Goal: Transaction & Acquisition: Purchase product/service

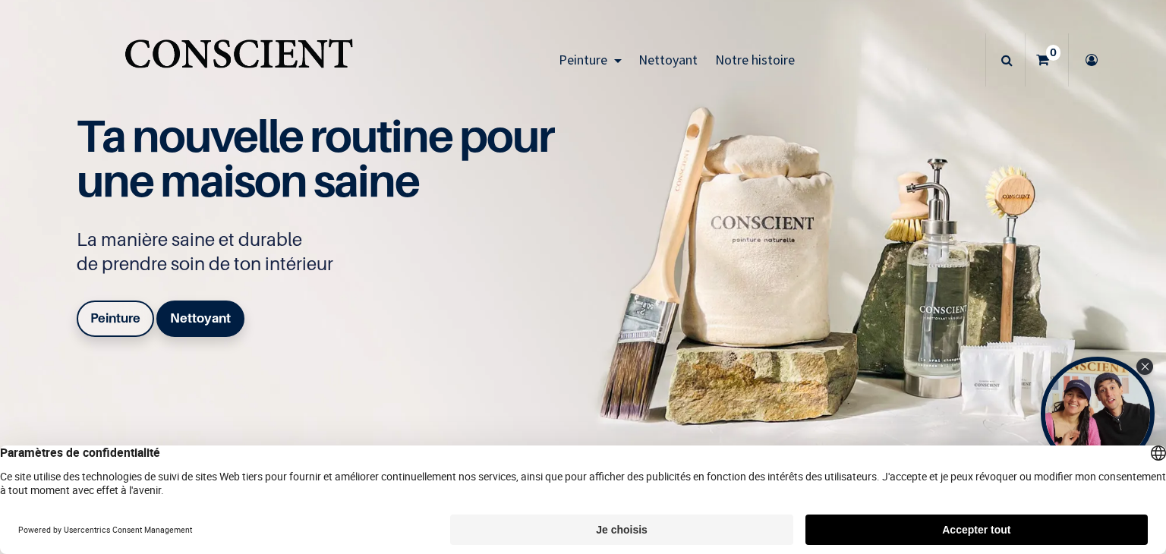
click at [94, 317] on b "Peinture" at bounding box center [115, 318] width 50 height 15
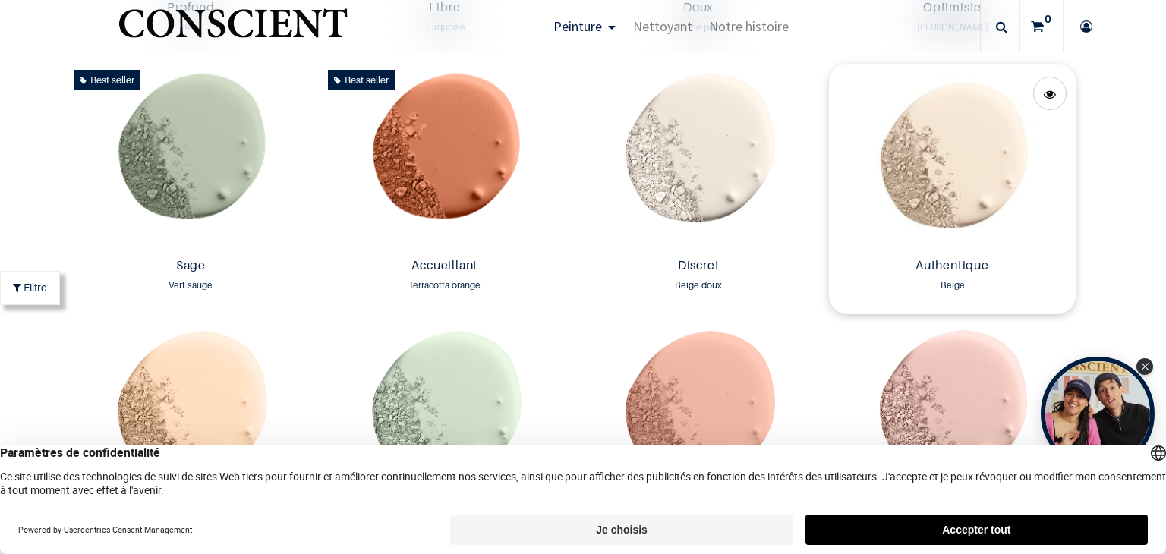
scroll to position [1215, 0]
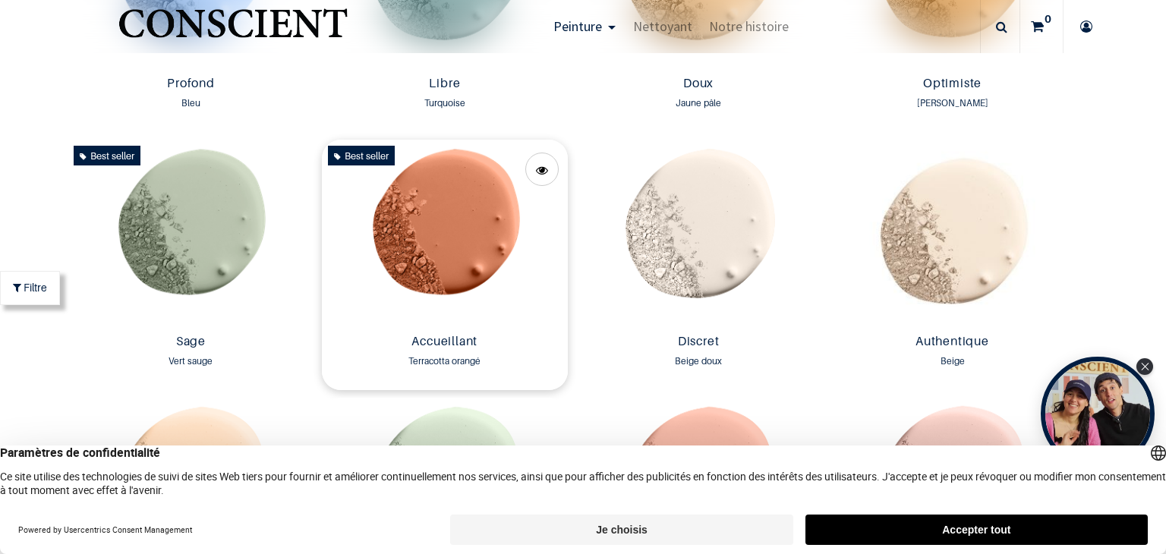
drag, startPoint x: 380, startPoint y: 211, endPoint x: 401, endPoint y: 216, distance: 21.9
click at [401, 216] on img at bounding box center [445, 234] width 246 height 188
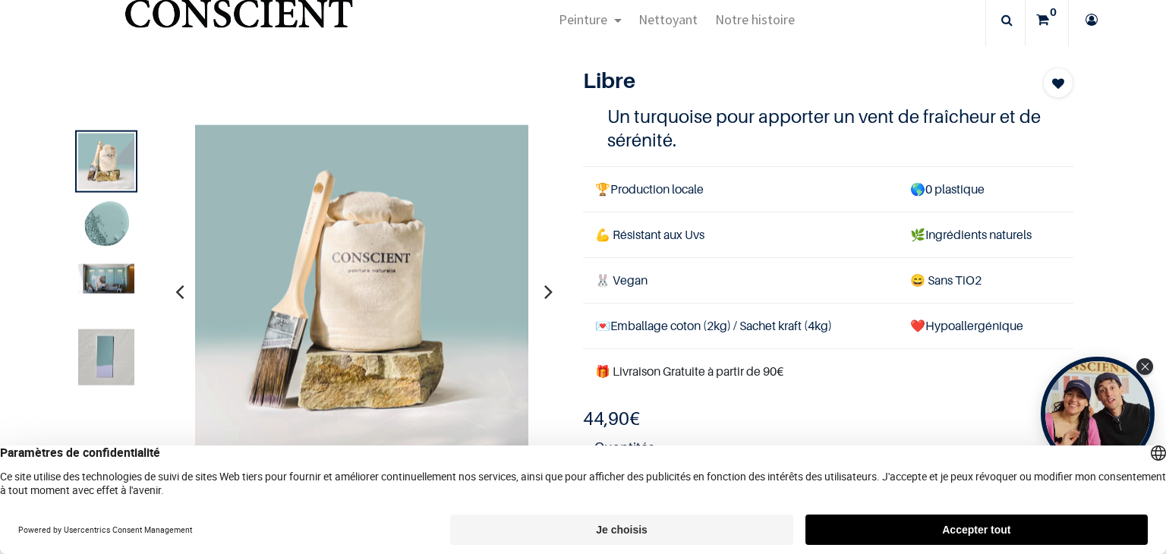
scroll to position [76, 0]
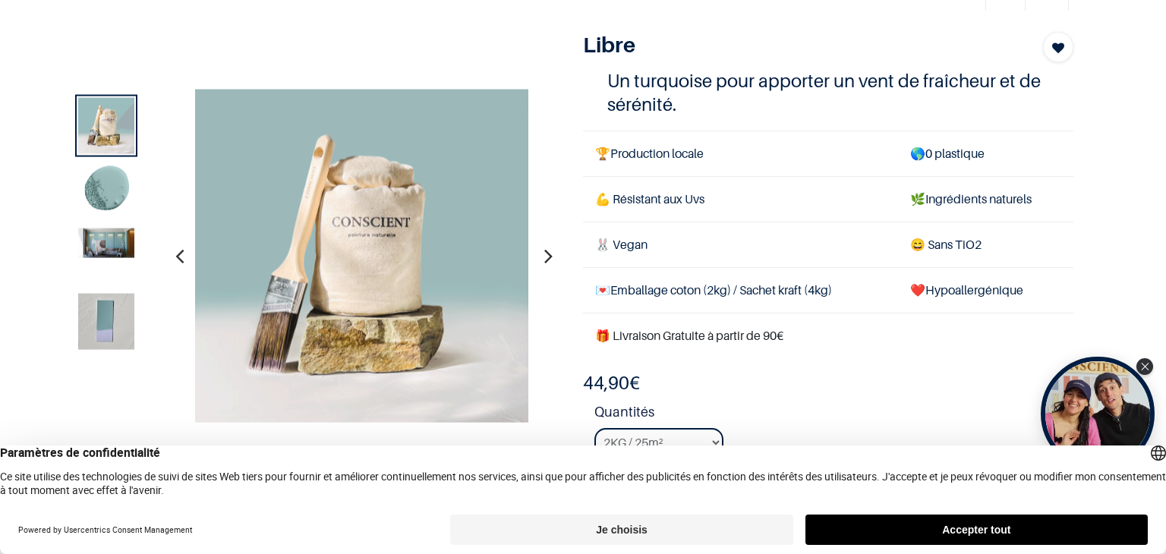
click at [109, 246] on img at bounding box center [106, 244] width 56 height 30
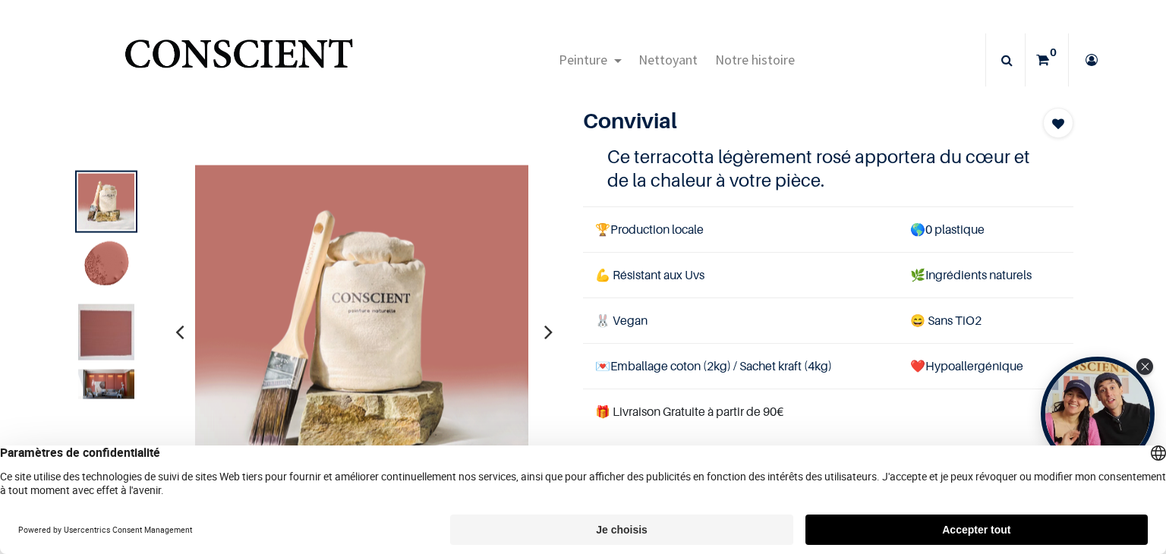
click at [113, 280] on img at bounding box center [106, 267] width 56 height 56
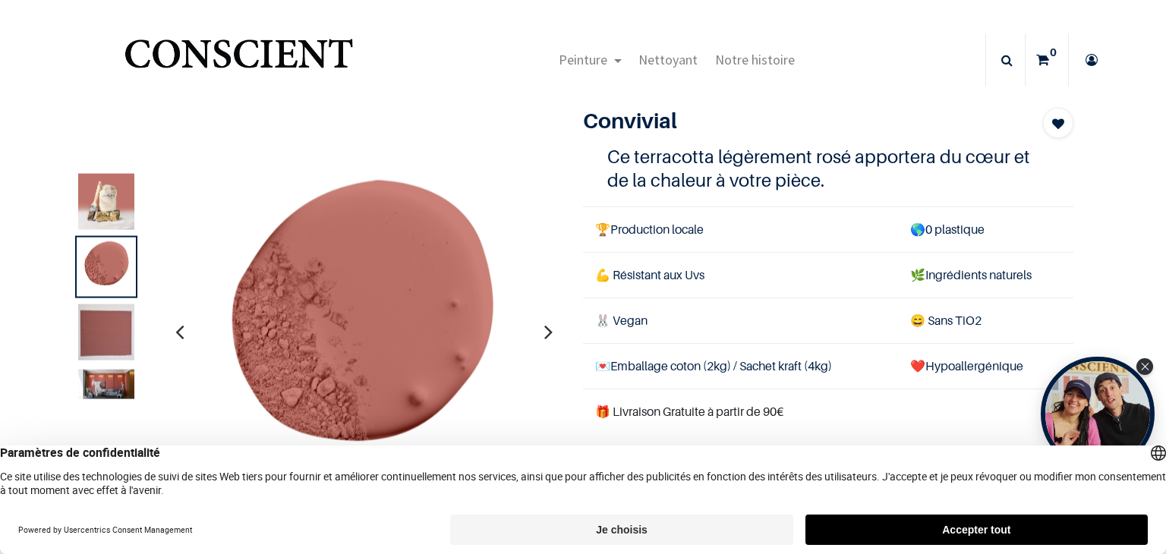
click at [94, 314] on img at bounding box center [106, 333] width 56 height 56
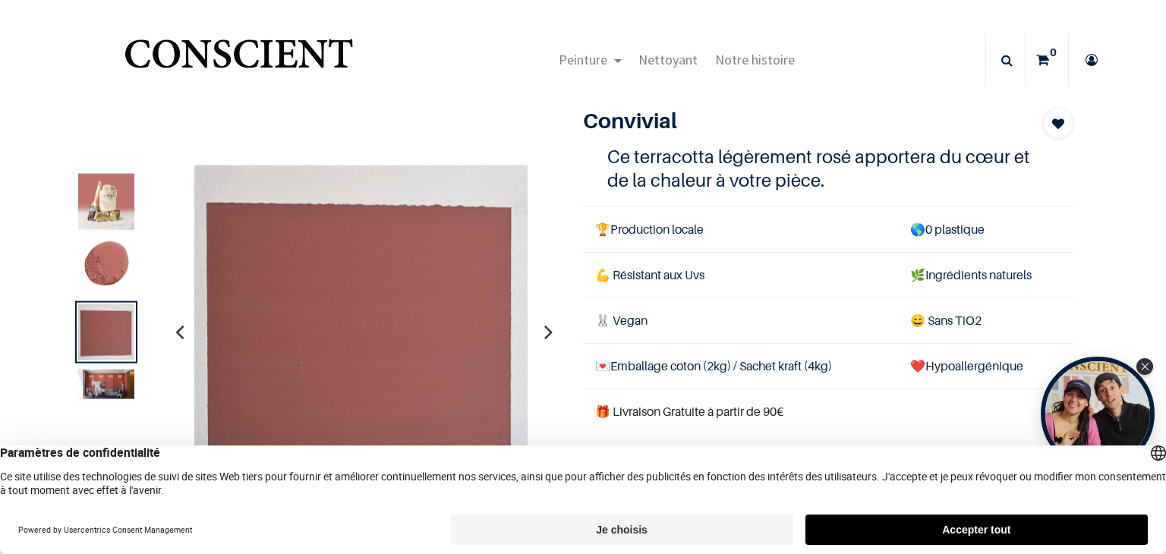
click at [84, 271] on img at bounding box center [106, 267] width 56 height 56
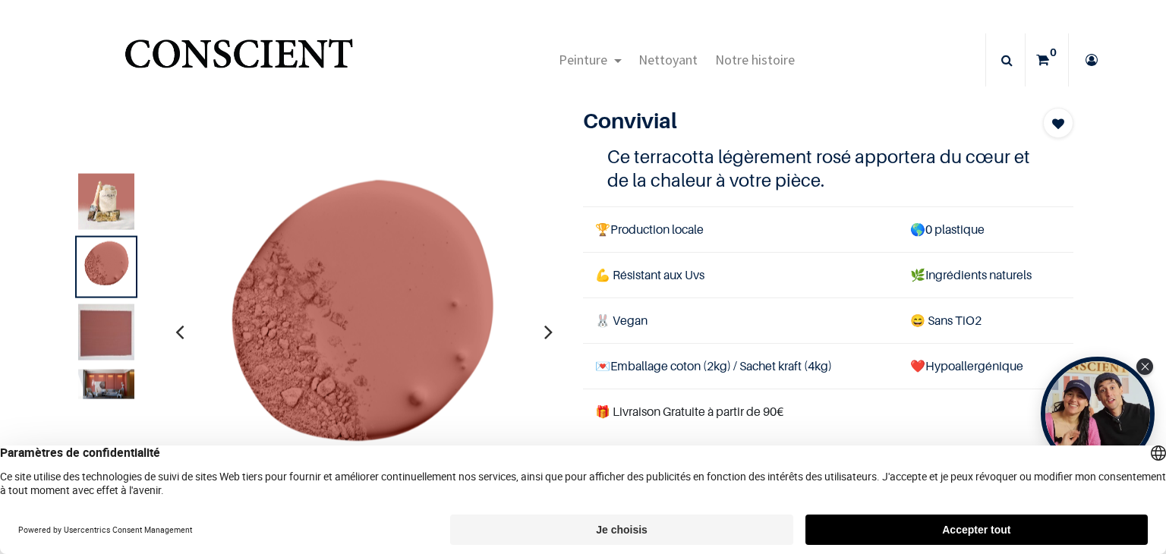
click at [107, 199] on img at bounding box center [106, 202] width 56 height 56
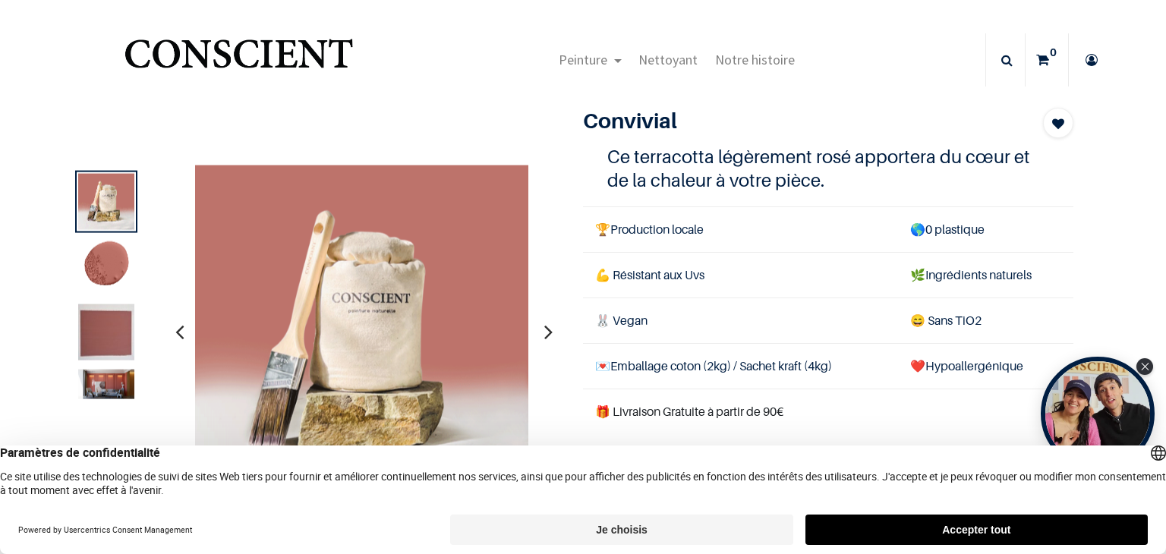
click at [98, 274] on img at bounding box center [106, 267] width 56 height 56
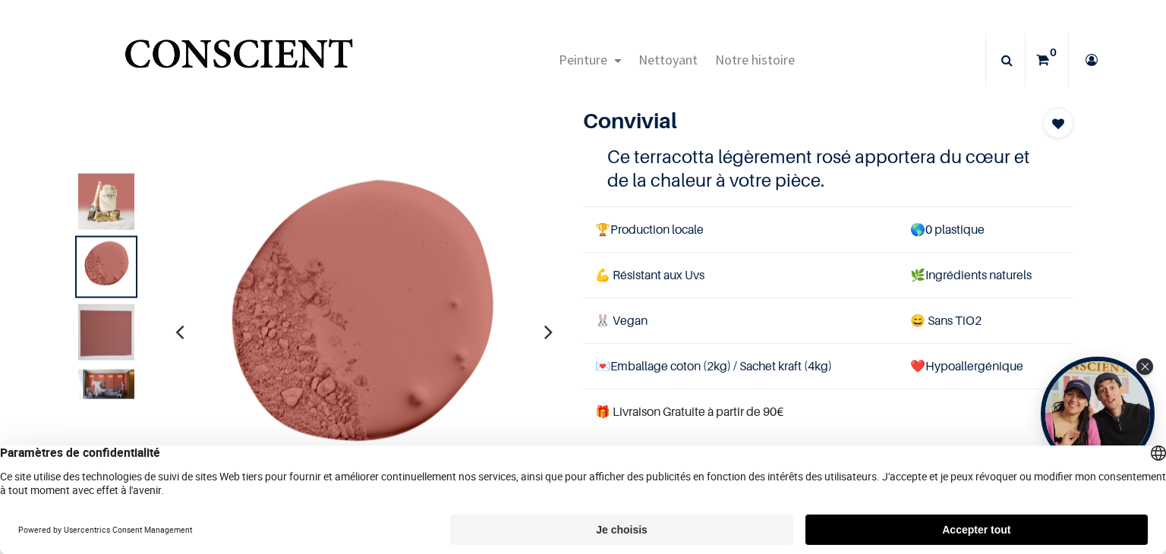
click at [87, 325] on img at bounding box center [106, 333] width 56 height 56
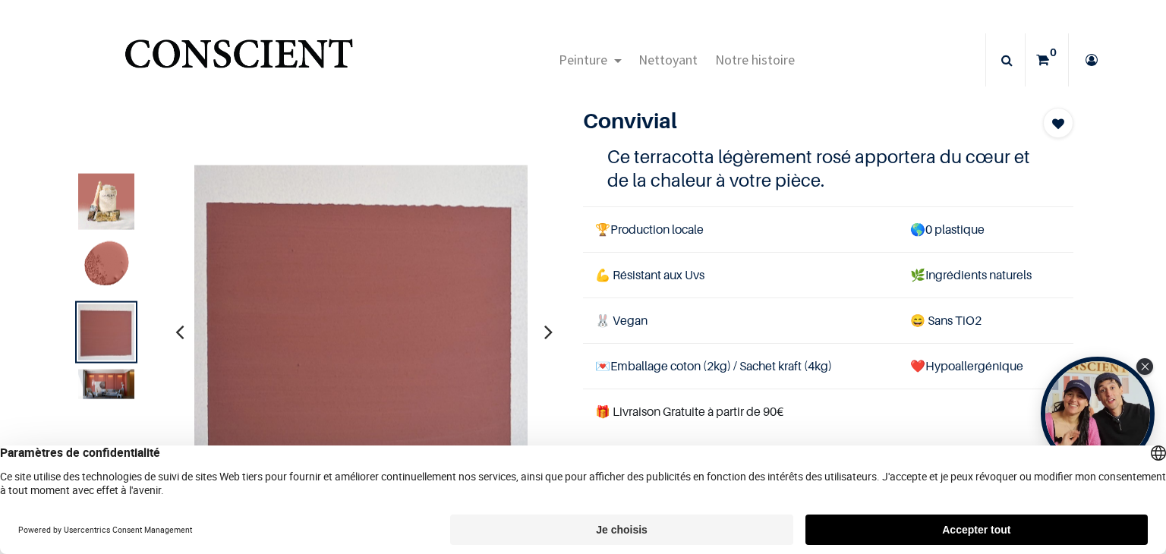
click at [115, 266] on img at bounding box center [106, 267] width 56 height 56
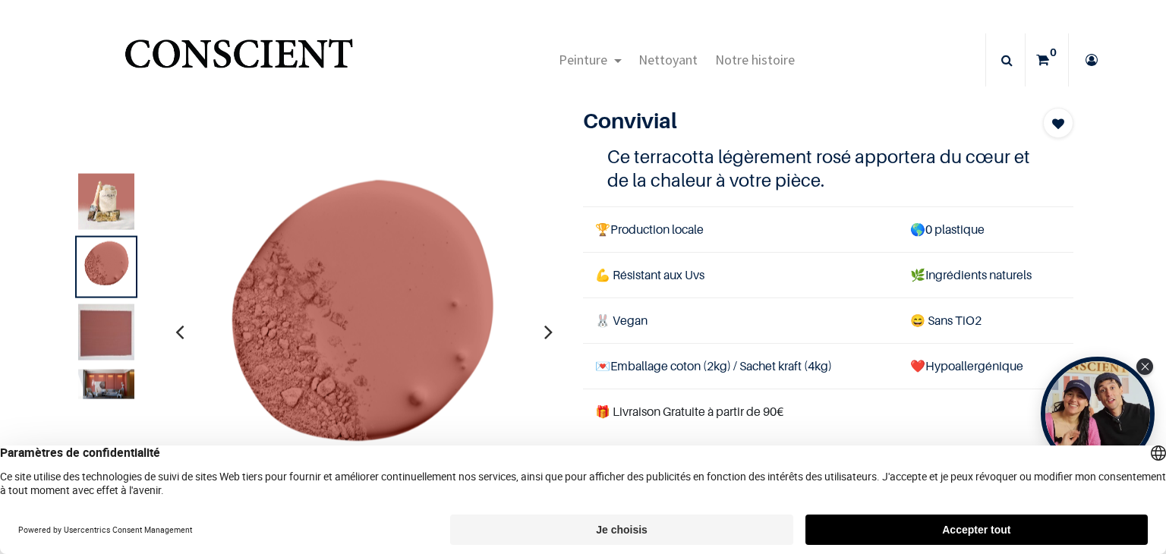
click at [107, 177] on img at bounding box center [106, 202] width 56 height 56
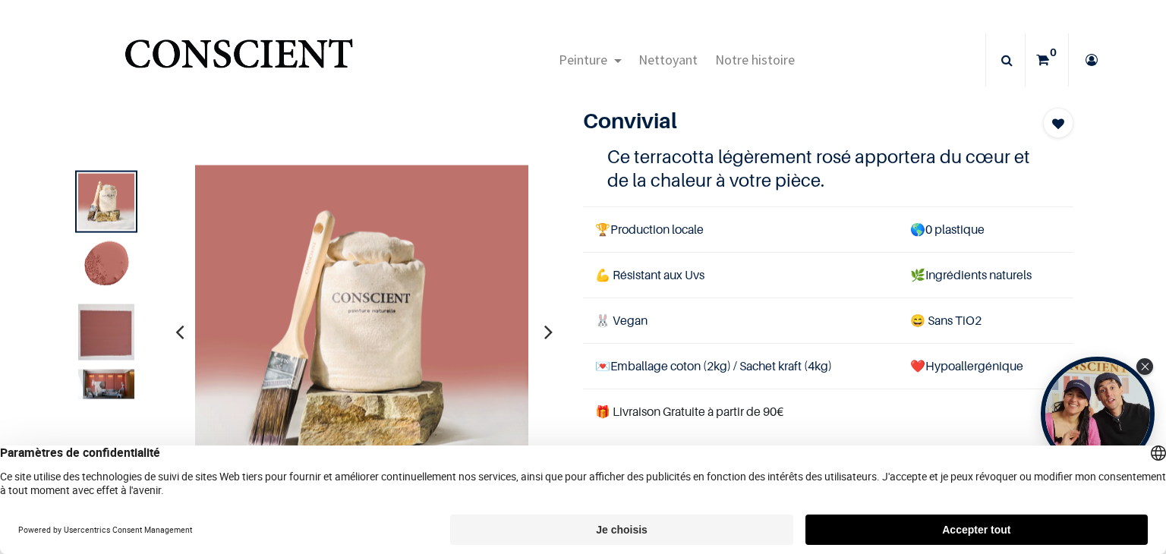
click at [104, 358] on img at bounding box center [106, 333] width 56 height 56
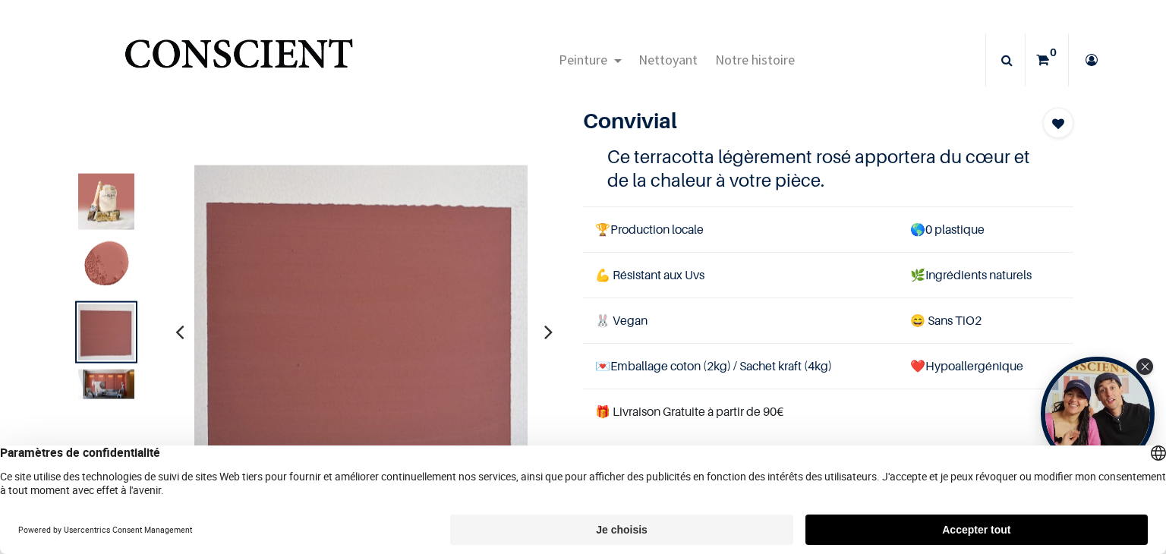
click at [114, 396] on img at bounding box center [106, 385] width 56 height 30
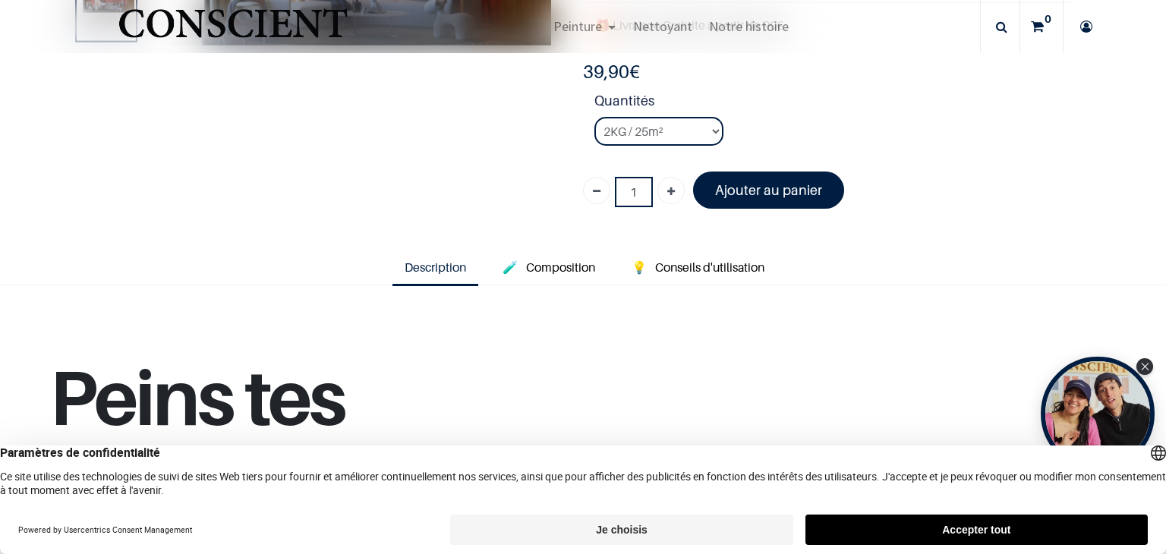
scroll to position [249, 0]
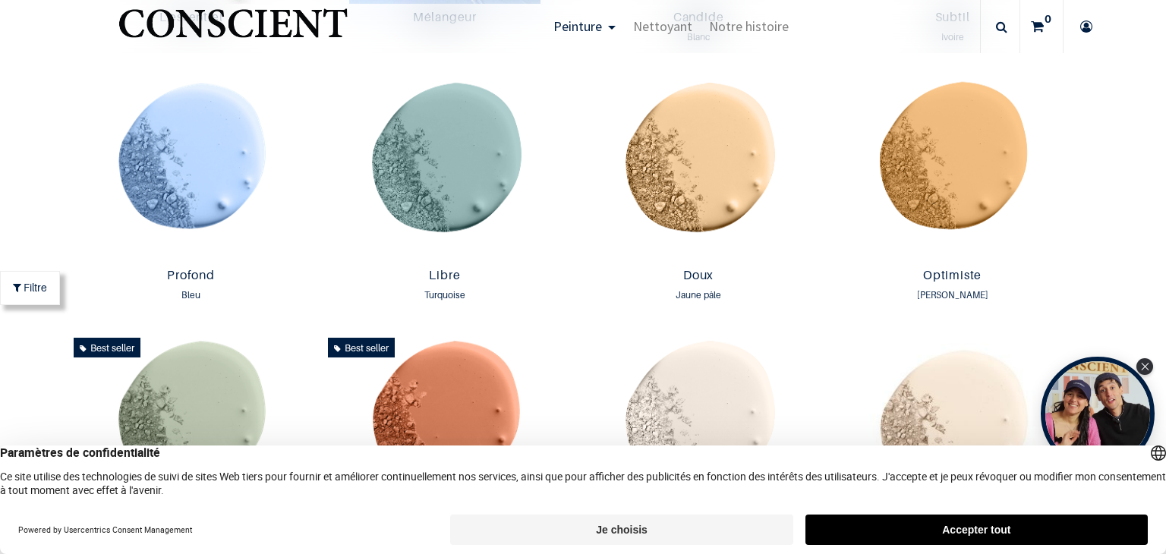
scroll to position [1063, 0]
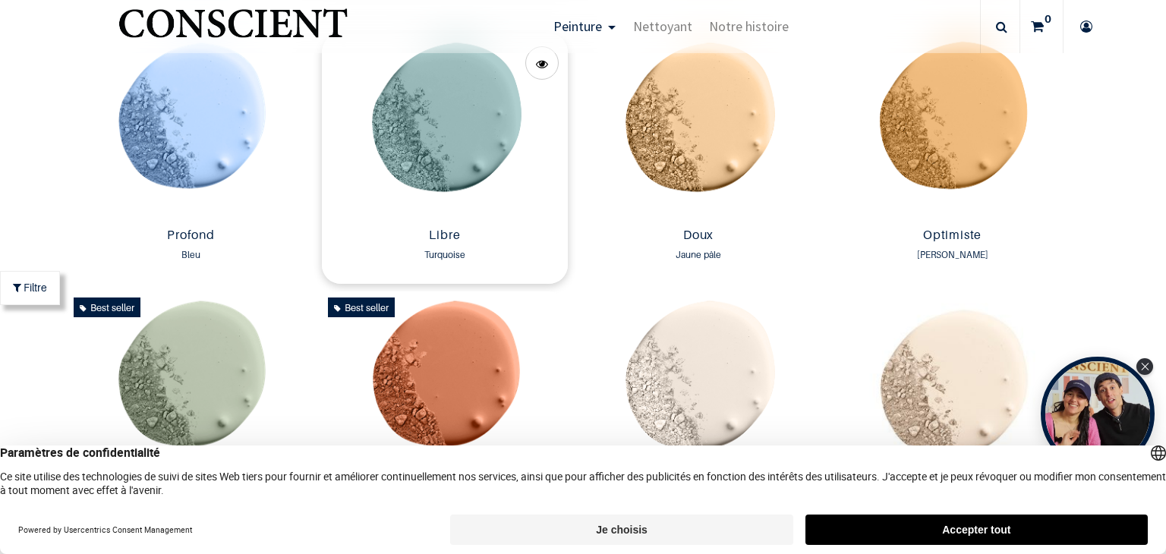
click at [425, 130] on img at bounding box center [445, 127] width 246 height 188
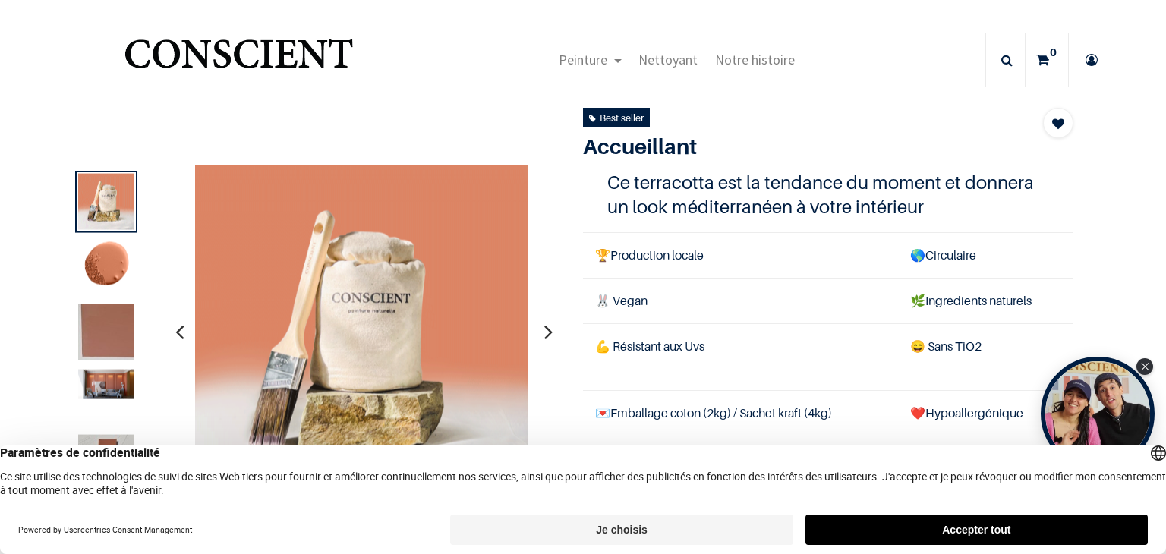
click at [113, 340] on img at bounding box center [106, 333] width 56 height 56
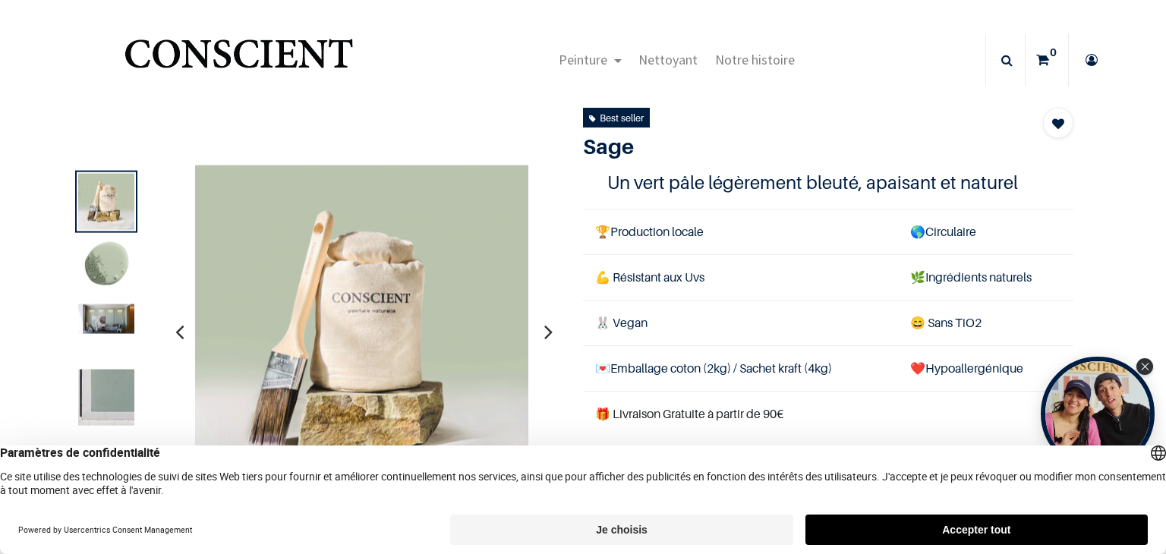
click at [118, 321] on img at bounding box center [106, 320] width 56 height 30
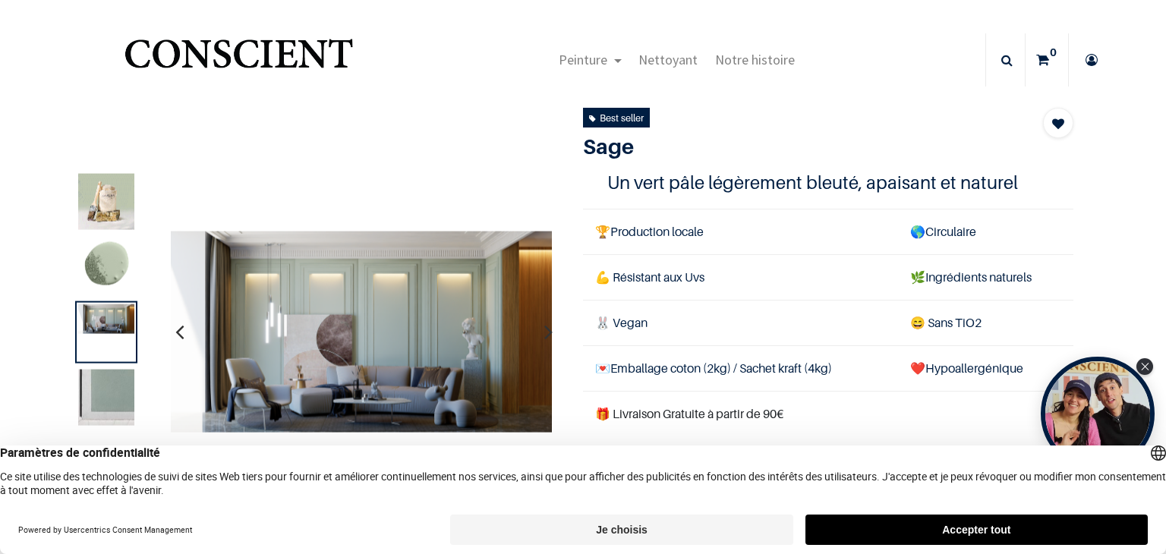
click at [112, 390] on img at bounding box center [106, 398] width 56 height 56
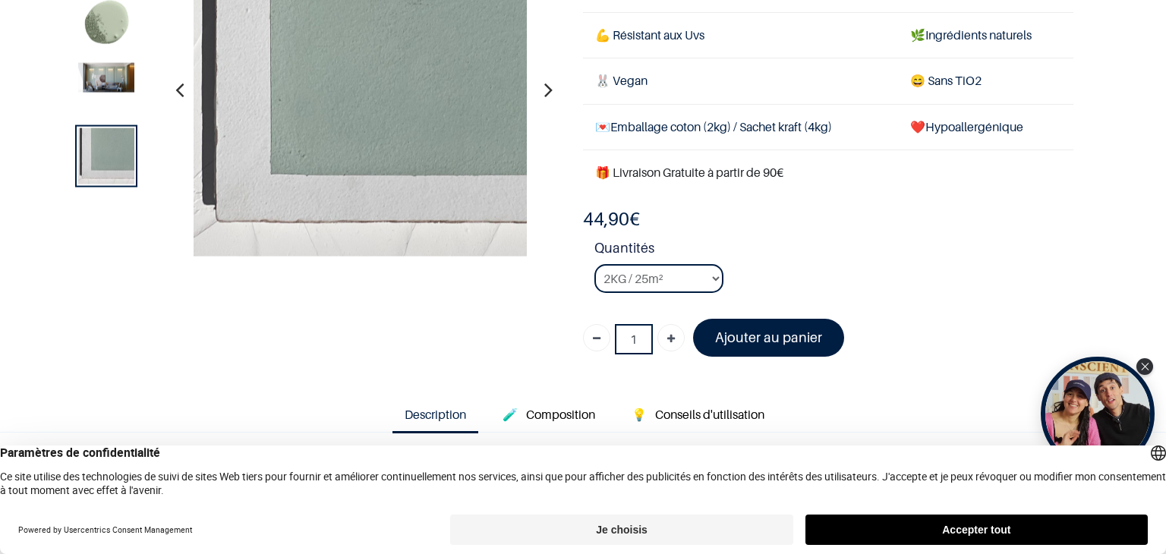
scroll to position [17, 0]
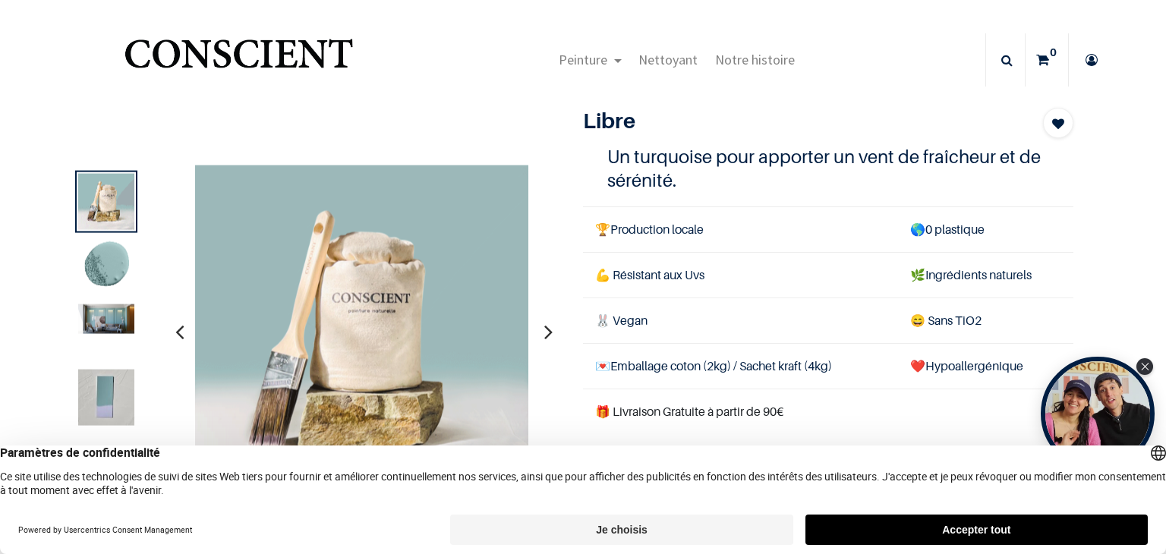
click at [117, 312] on img at bounding box center [106, 320] width 56 height 30
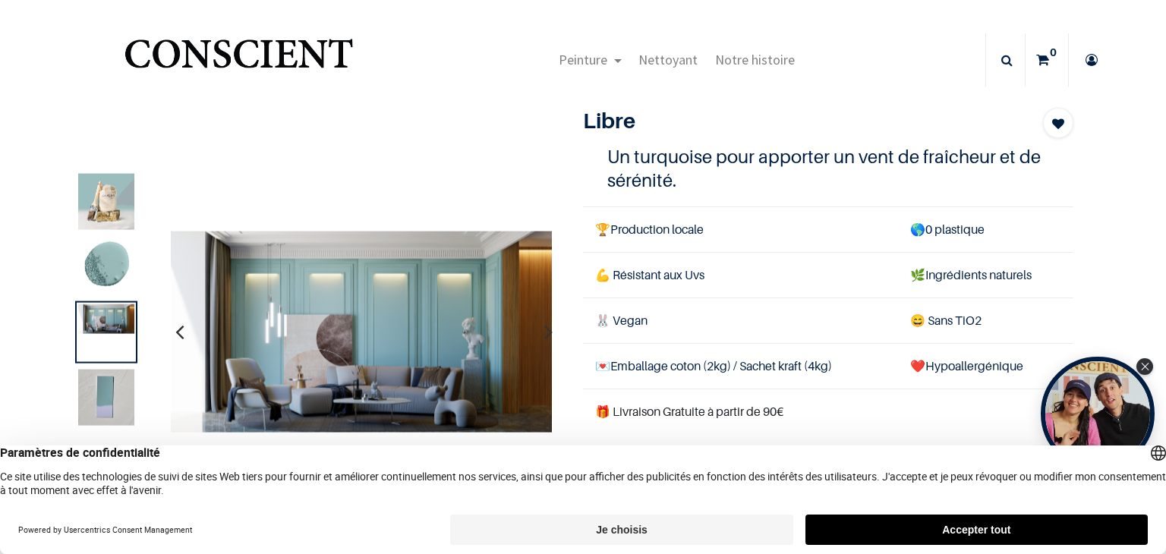
click at [95, 220] on img at bounding box center [106, 202] width 56 height 56
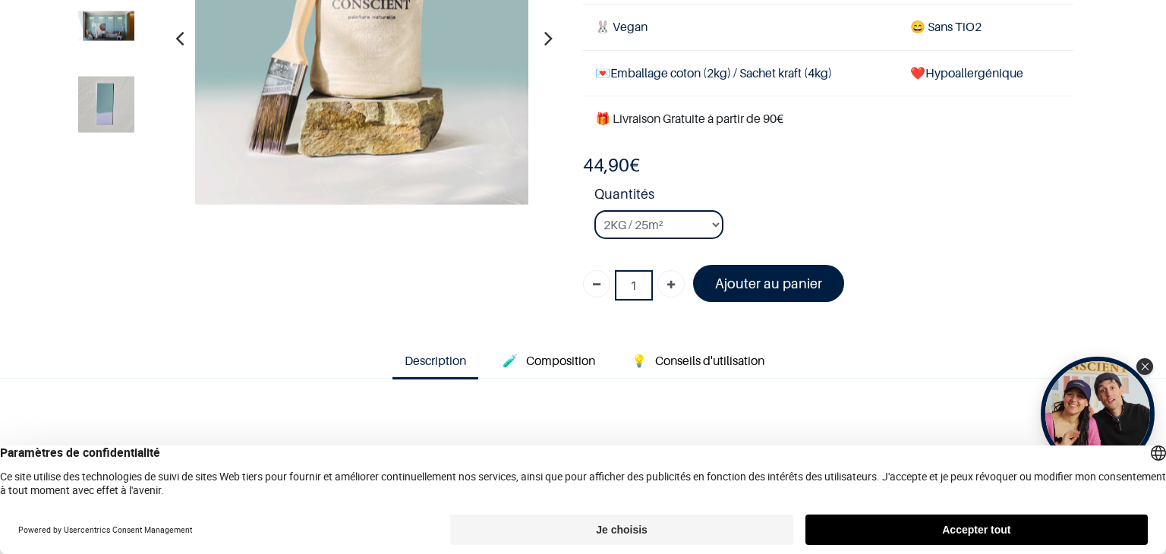
scroll to position [228, 0]
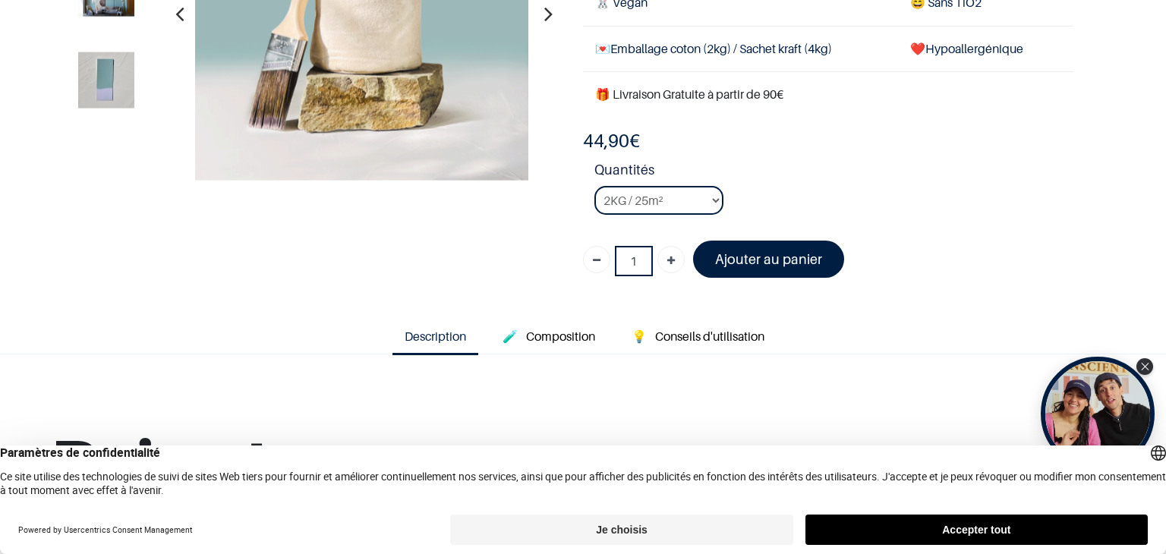
click at [122, 92] on img at bounding box center [106, 80] width 56 height 56
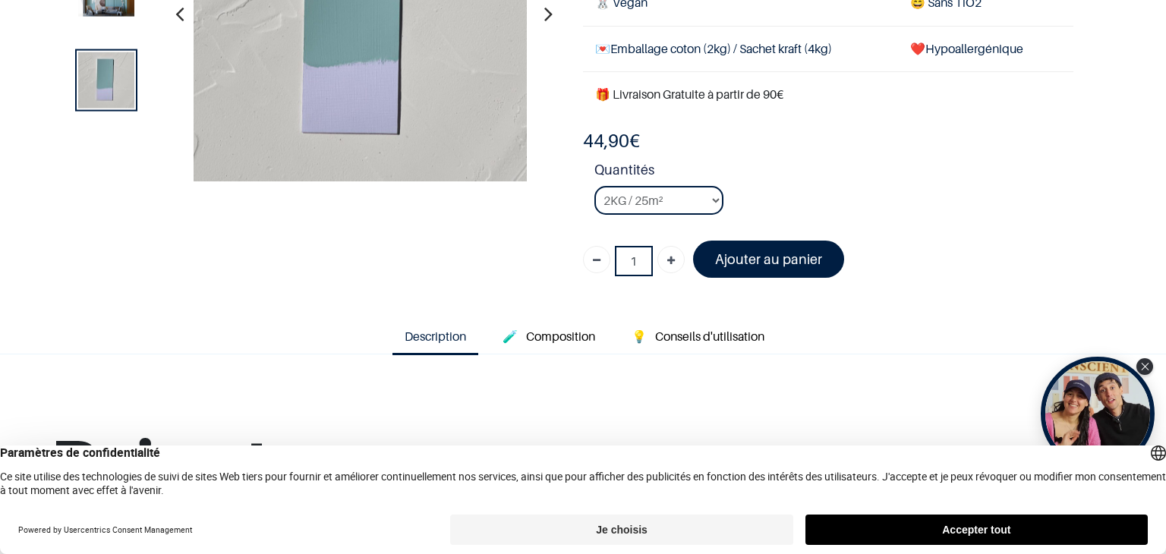
scroll to position [27, 0]
